Goal: Task Accomplishment & Management: Manage account settings

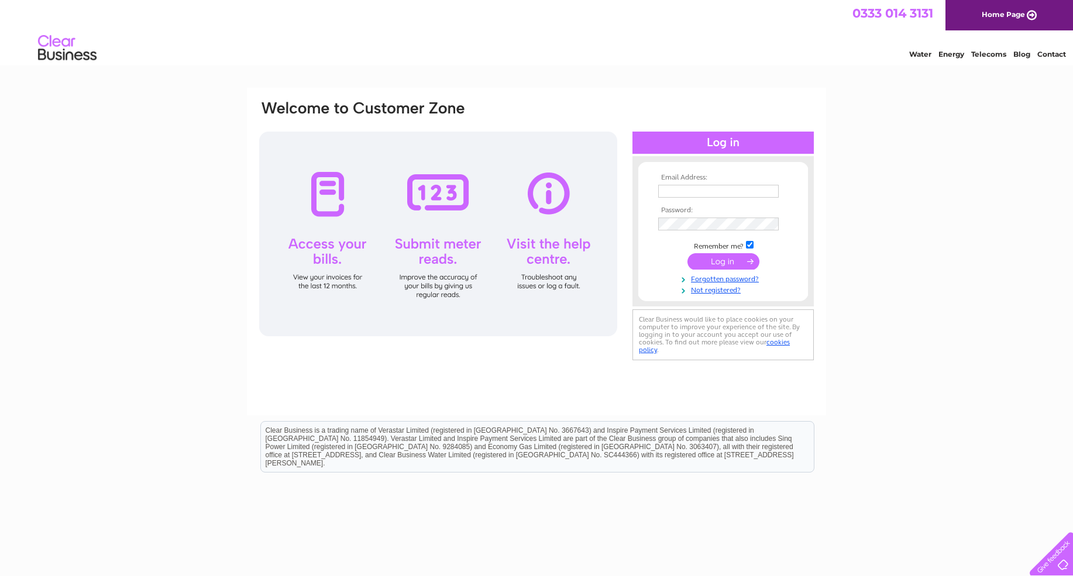
click at [691, 187] on input "text" at bounding box center [718, 191] width 121 height 13
type input "helen@midlandhydraulics.co.uk"
click at [688, 255] on input "submit" at bounding box center [724, 263] width 72 height 16
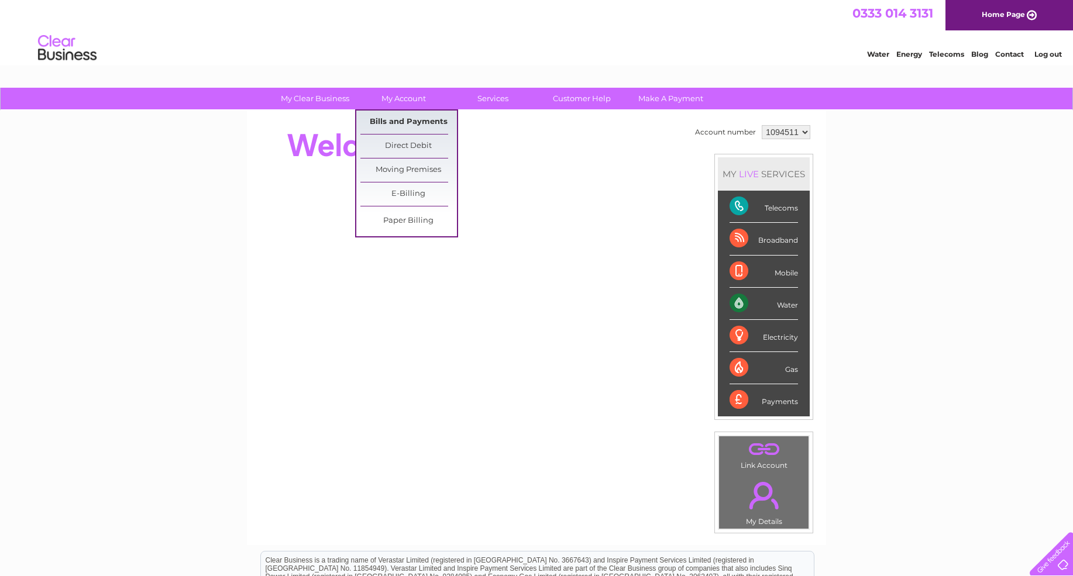
click at [403, 123] on link "Bills and Payments" at bounding box center [408, 122] width 97 height 23
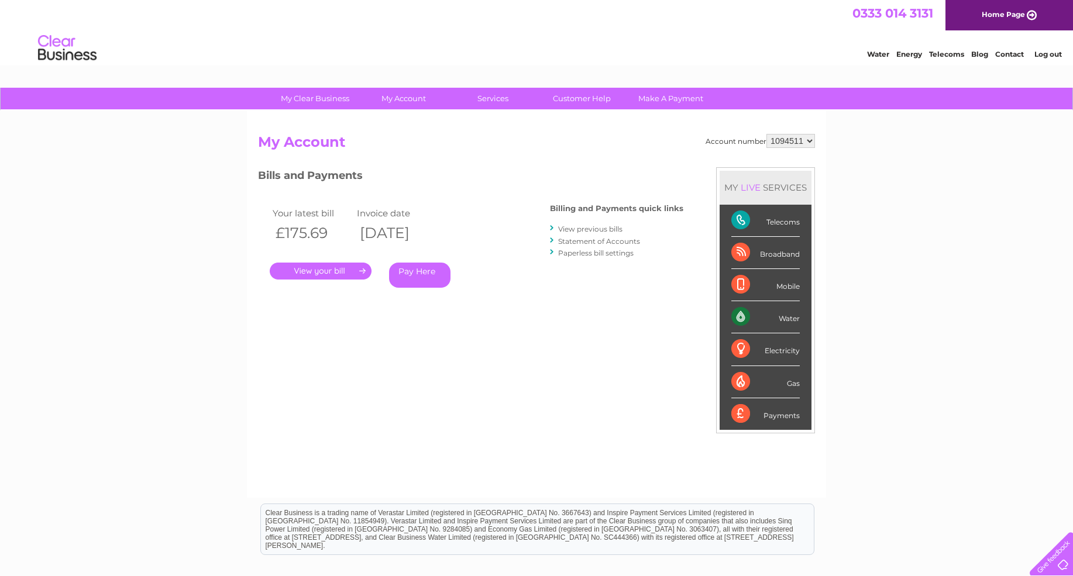
click at [333, 268] on link "." at bounding box center [321, 271] width 102 height 17
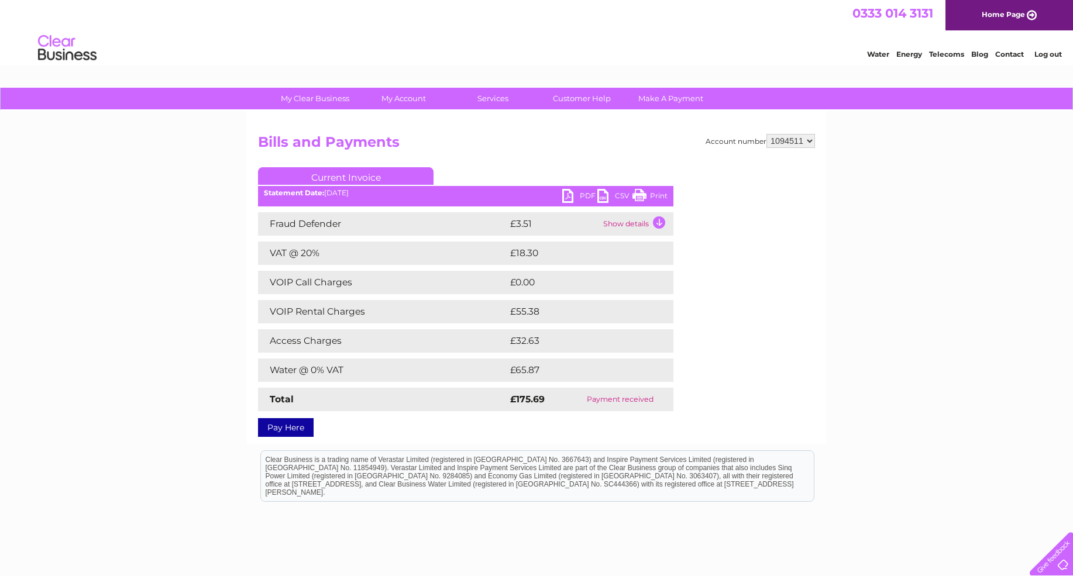
click at [587, 194] on link "PDF" at bounding box center [579, 197] width 35 height 17
